Goal: Task Accomplishment & Management: Complete application form

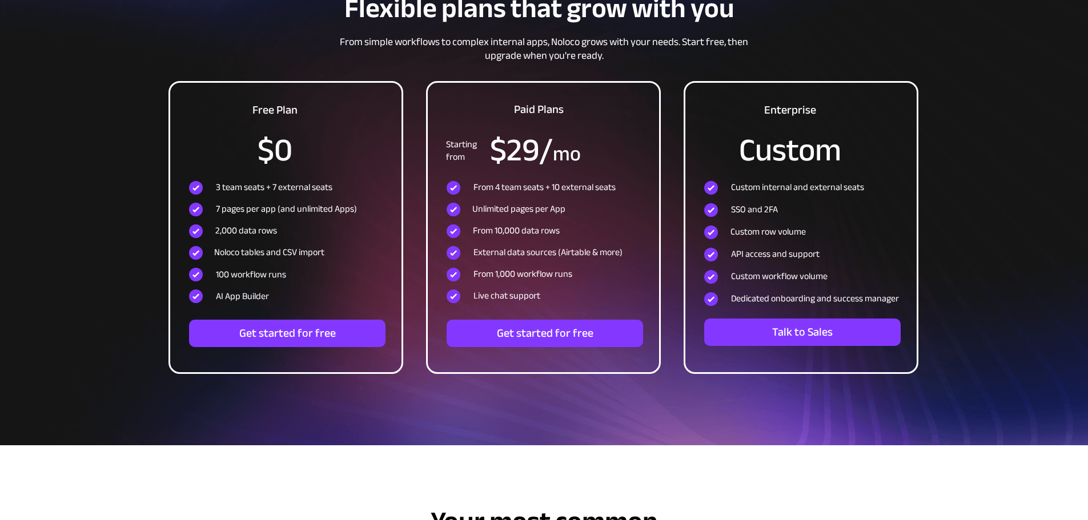
scroll to position [3768, 0]
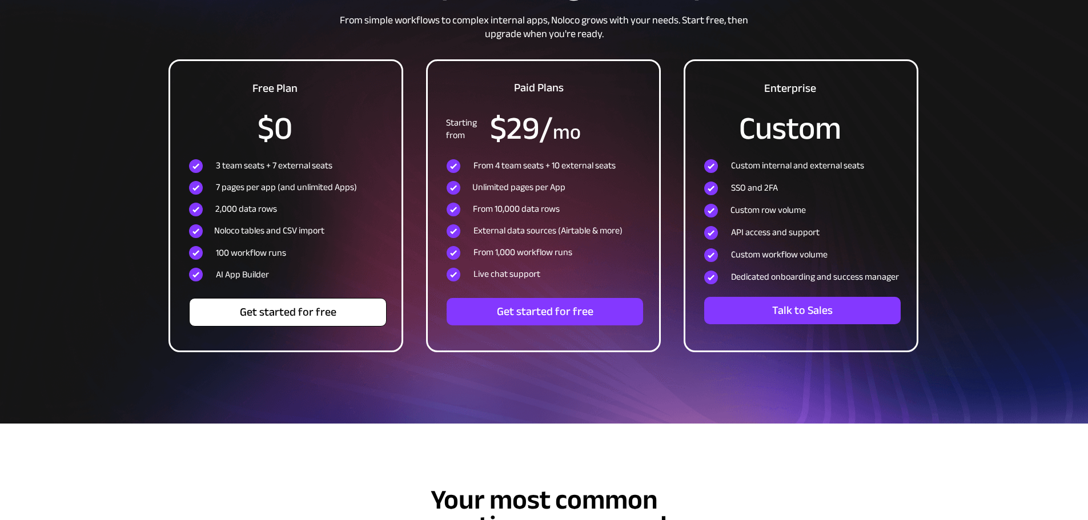
click at [295, 318] on span "Get started for free" at bounding box center [288, 312] width 196 height 14
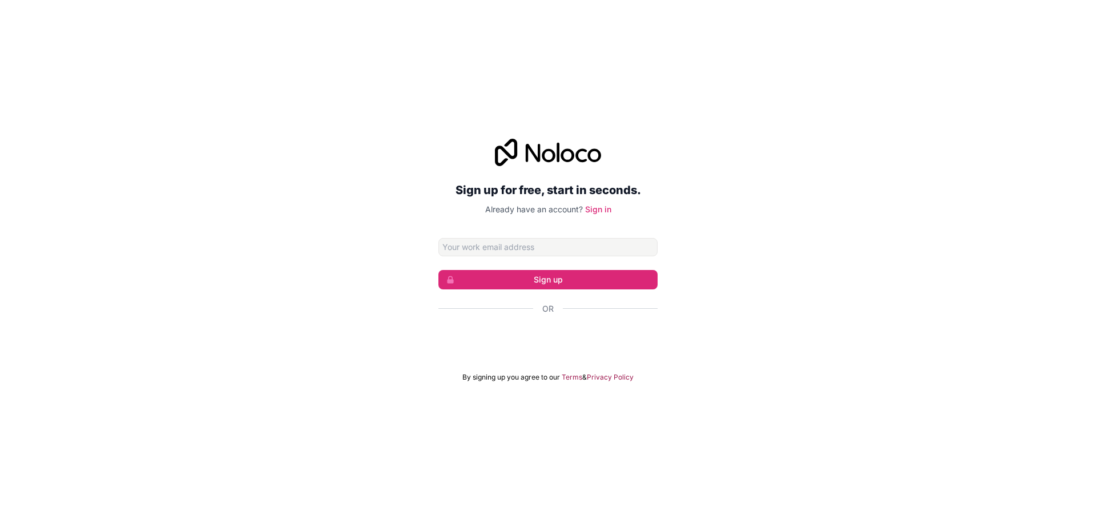
click at [465, 245] on input "Email address" at bounding box center [547, 247] width 219 height 18
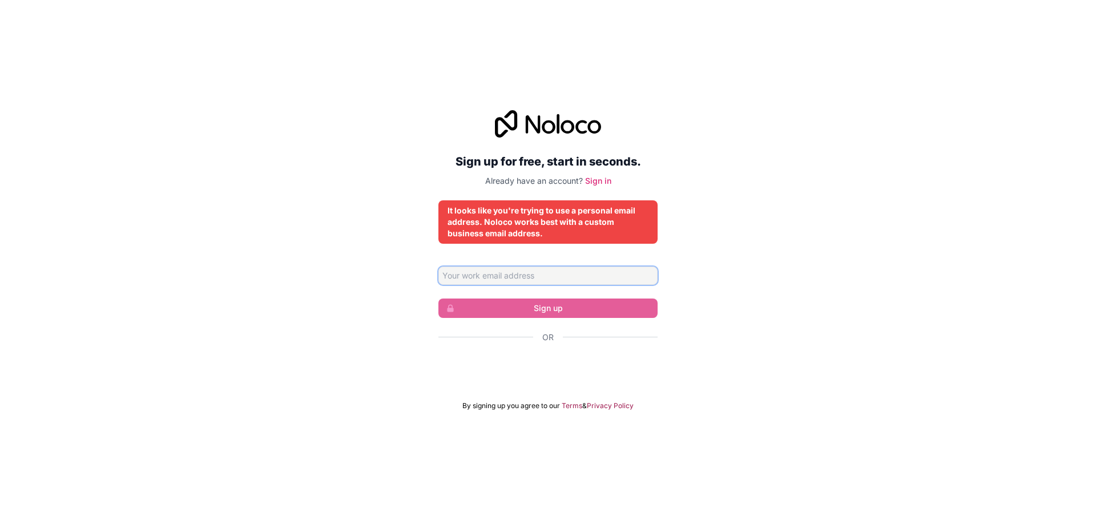
click at [558, 276] on input "Email address" at bounding box center [547, 276] width 219 height 18
click at [463, 279] on input "ergokids@ergokids.cat" at bounding box center [547, 276] width 219 height 18
type input "info@ergokids.cat"
